Goal: Navigation & Orientation: Find specific page/section

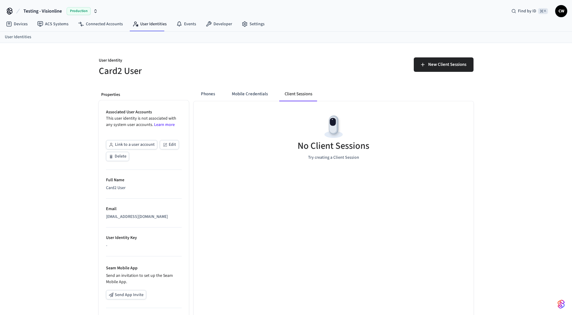
click at [69, 68] on div "User Identity Card2 User New Client Sessions Properties Associated User Account…" at bounding box center [286, 217] width 572 height 348
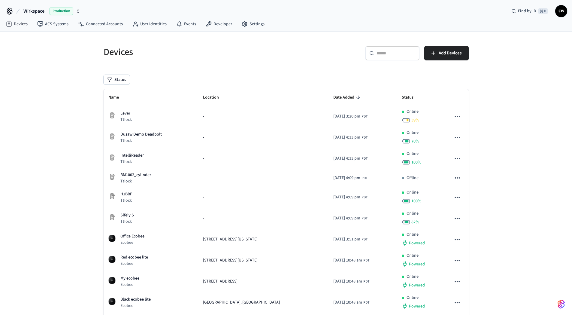
click at [68, 110] on div "Devices ​ ​ Add Devices Status Name Location Date Added Status Lever Ttlock - 2…" at bounding box center [286, 230] width 572 height 396
click at [52, 28] on link "ACS Systems" at bounding box center [52, 24] width 41 height 11
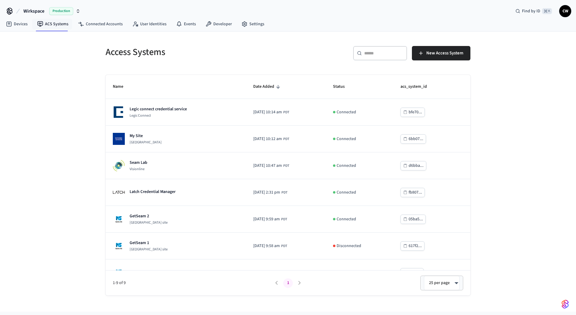
click at [59, 114] on div "Access Systems ​ ​ New Access System Name Date Added Status acs_system_id Legic…" at bounding box center [288, 172] width 576 height 280
